Goal: Information Seeking & Learning: Learn about a topic

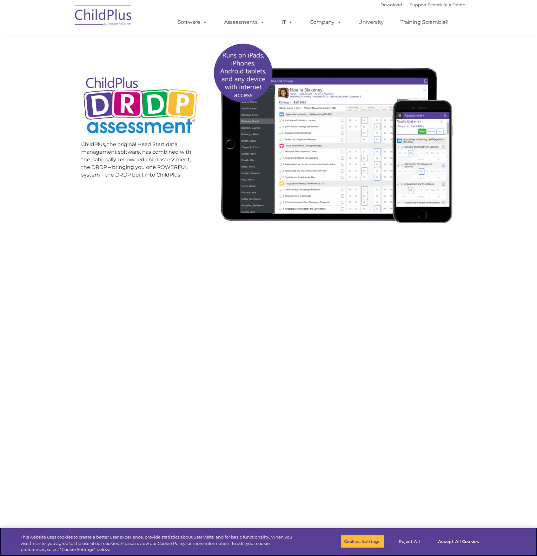
scroll to position [65, 0]
click at [446, 543] on button "Accept All Cookies" at bounding box center [459, 541] width 48 height 13
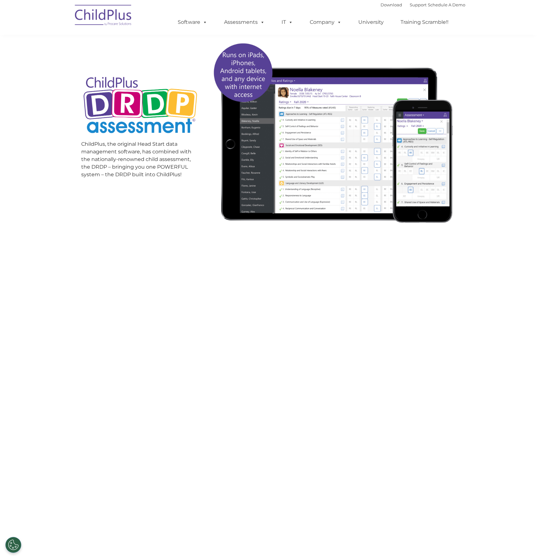
scroll to position [0, 0]
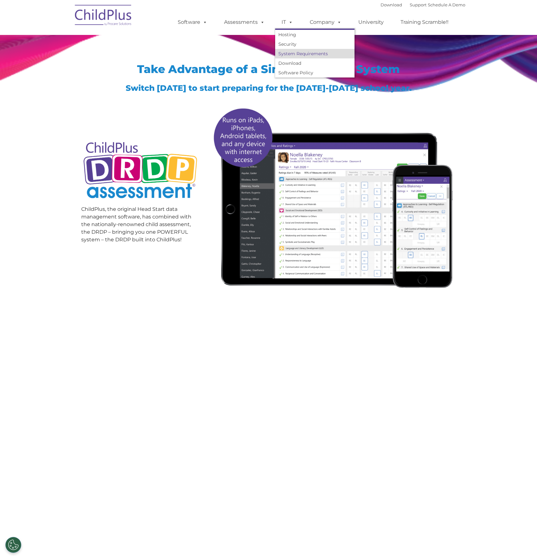
click at [300, 57] on link "System Requirements" at bounding box center [314, 54] width 79 height 10
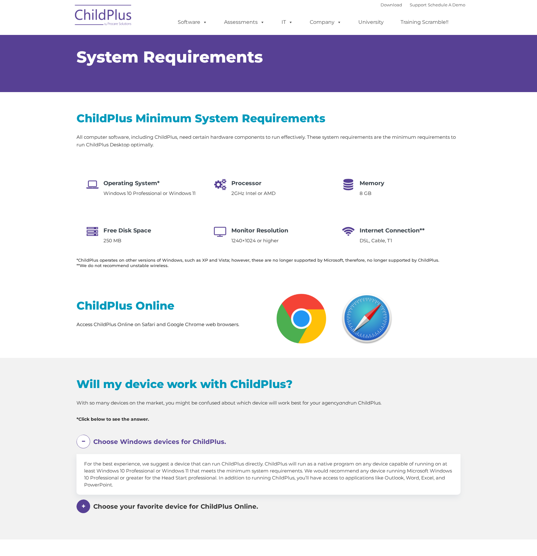
select select "MEDIUM"
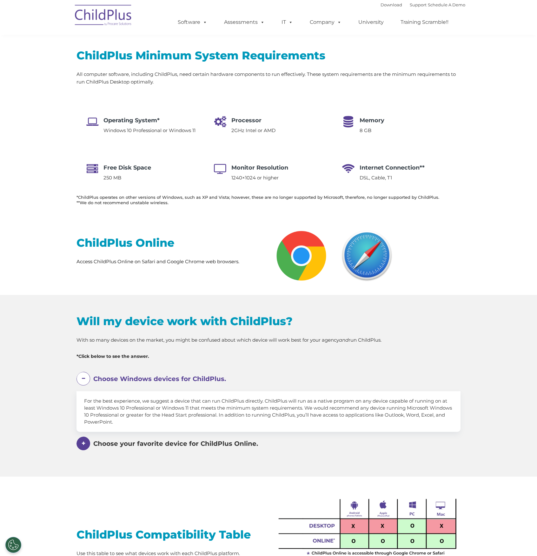
scroll to position [65, 0]
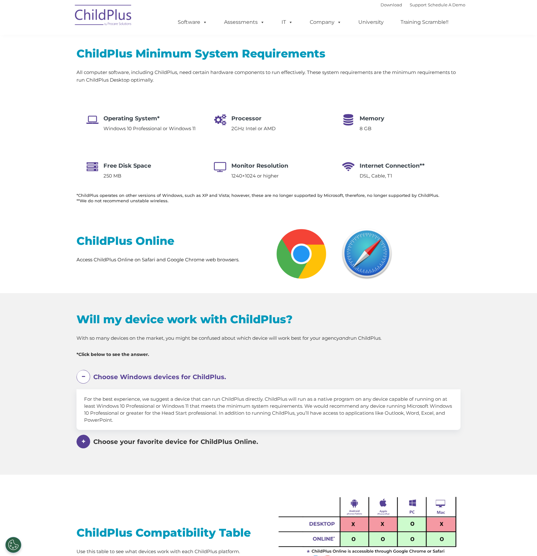
click at [77, 446] on div "Choose your favorite device for ChildPlus Online. Enter information or run repo…" at bounding box center [269, 442] width 384 height 15
click at [0, 0] on span at bounding box center [0, 0] width 0 height 0
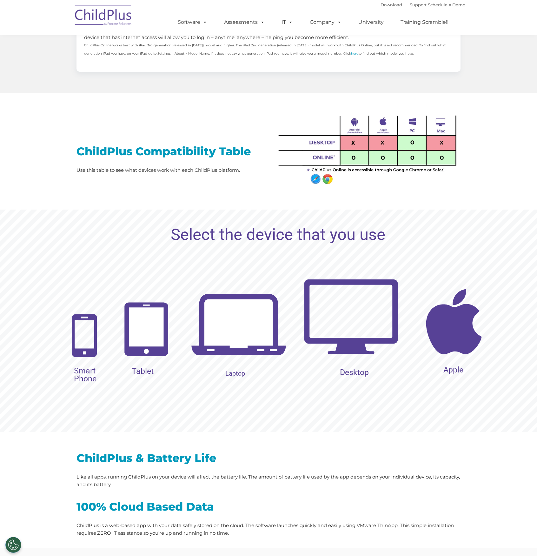
scroll to position [463, 0]
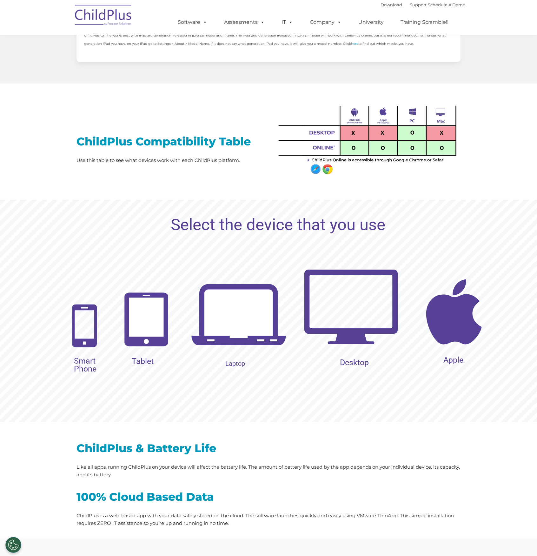
click at [337, 298] on img at bounding box center [351, 306] width 95 height 95
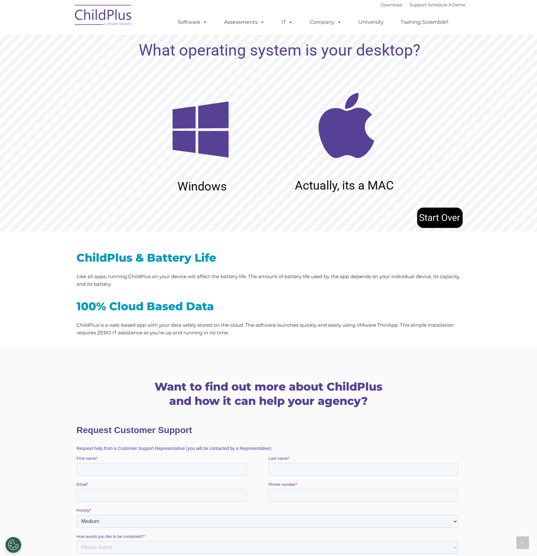
scroll to position [662, 0]
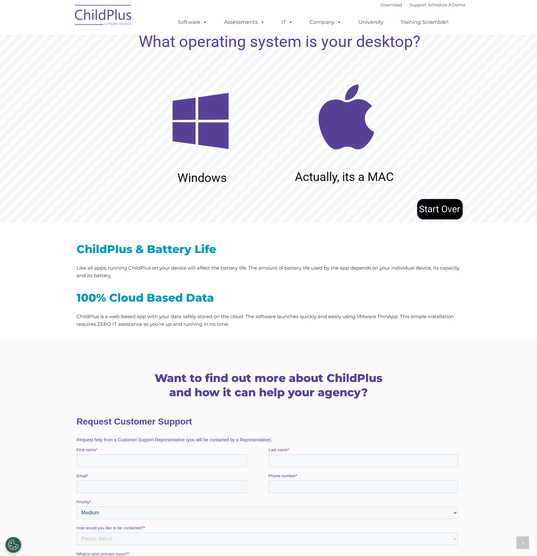
click at [191, 159] on img at bounding box center [200, 121] width 95 height 95
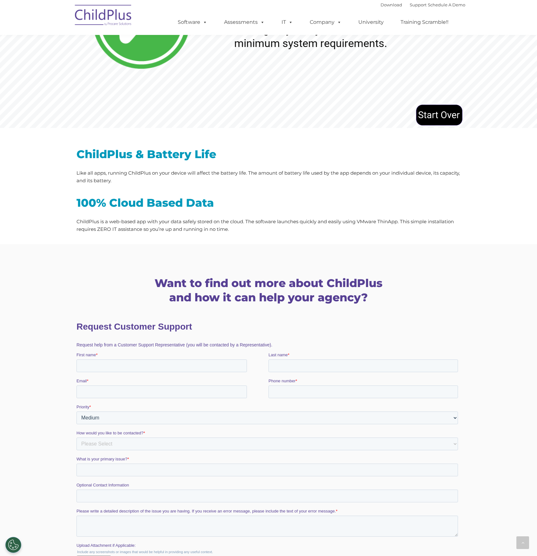
scroll to position [766, 0]
